Goal: Check status: Check status

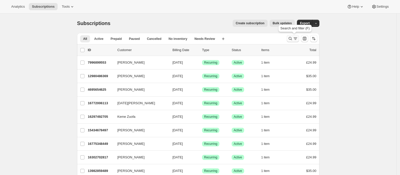
click at [293, 38] on icon "Search and filter results" at bounding box center [290, 38] width 5 height 5
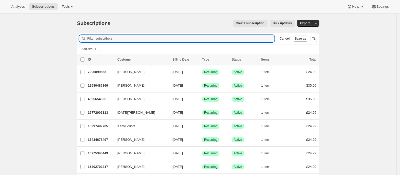
paste input "[PERSON_NAME]"
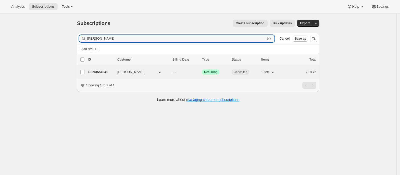
type input "[PERSON_NAME]"
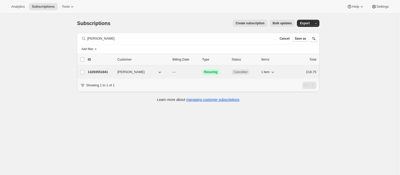
click at [132, 70] on span "[PERSON_NAME]" at bounding box center [130, 71] width 27 height 5
click at [99, 72] on p "13293551841" at bounding box center [101, 71] width 26 height 5
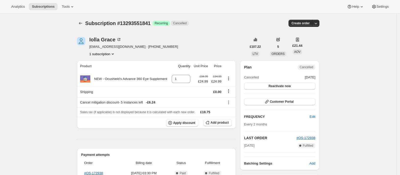
click at [315, 68] on span "Cancelled" at bounding box center [307, 67] width 18 height 5
